Goal: Task Accomplishment & Management: Use online tool/utility

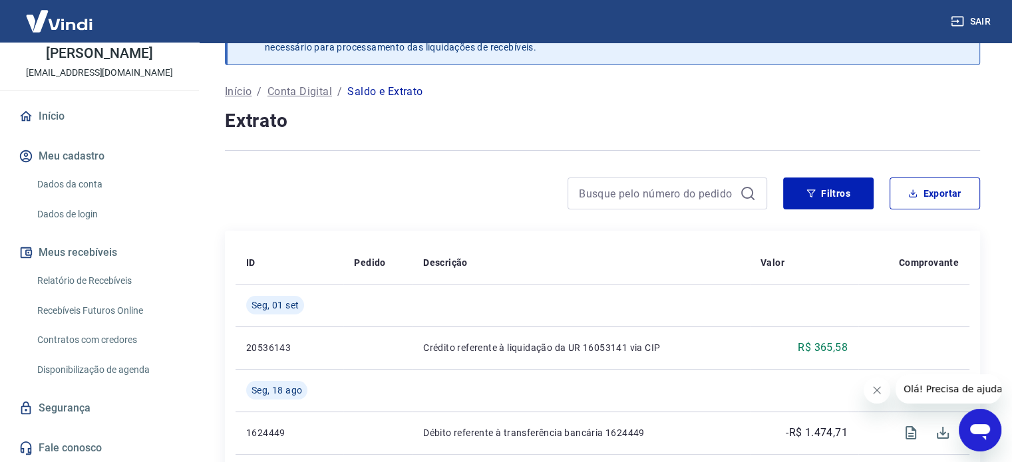
scroll to position [67, 0]
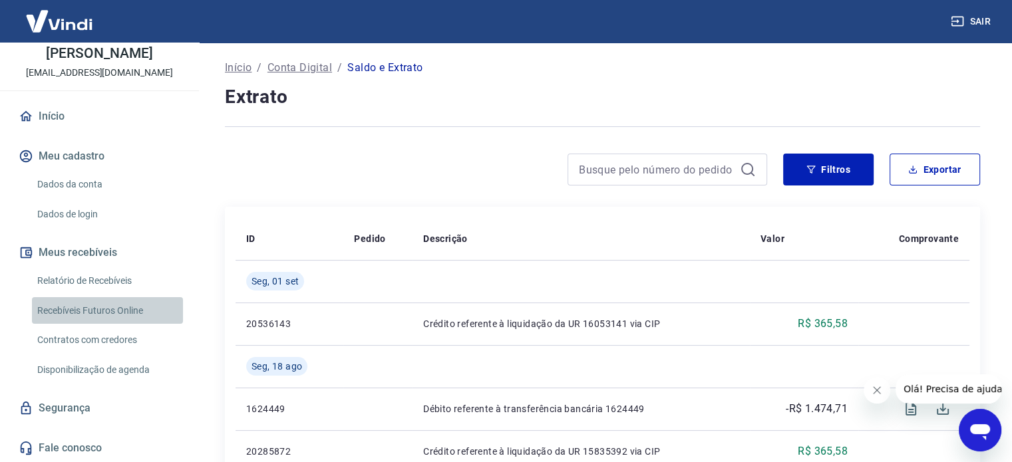
click at [136, 303] on link "Recebíveis Futuros Online" at bounding box center [107, 310] width 151 height 27
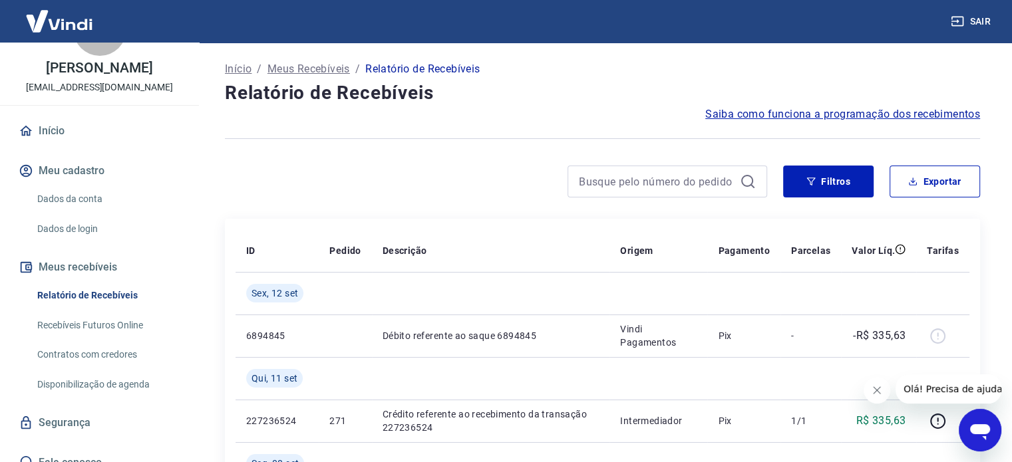
scroll to position [65, 0]
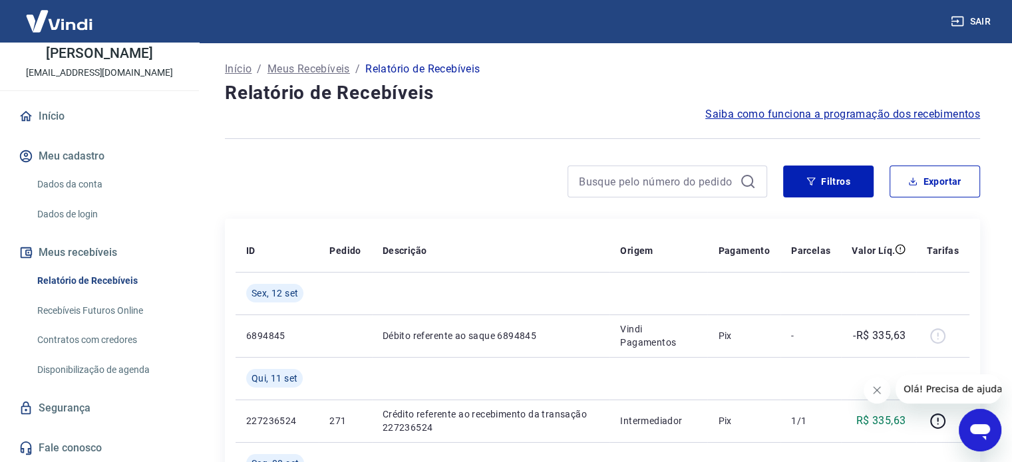
click at [136, 313] on link "Recebíveis Futuros Online" at bounding box center [107, 310] width 151 height 27
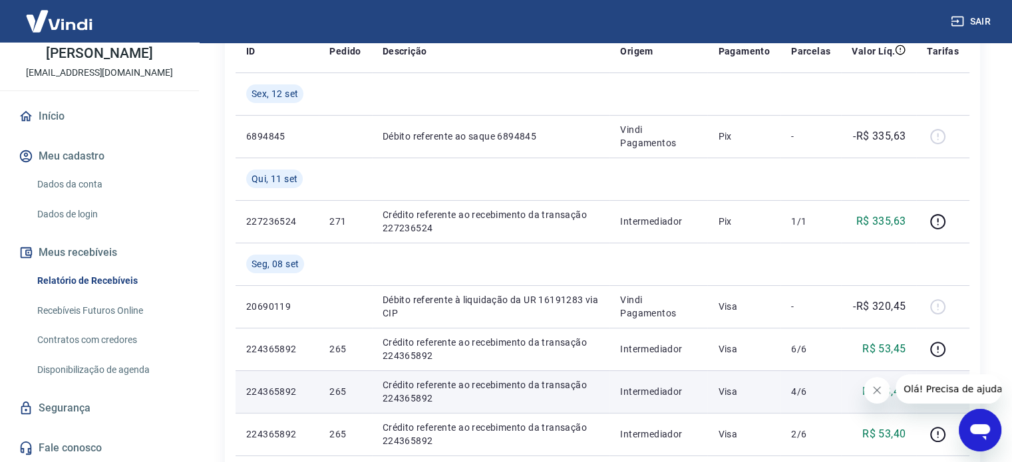
scroll to position [0, 0]
